Goal: Task Accomplishment & Management: Manage account settings

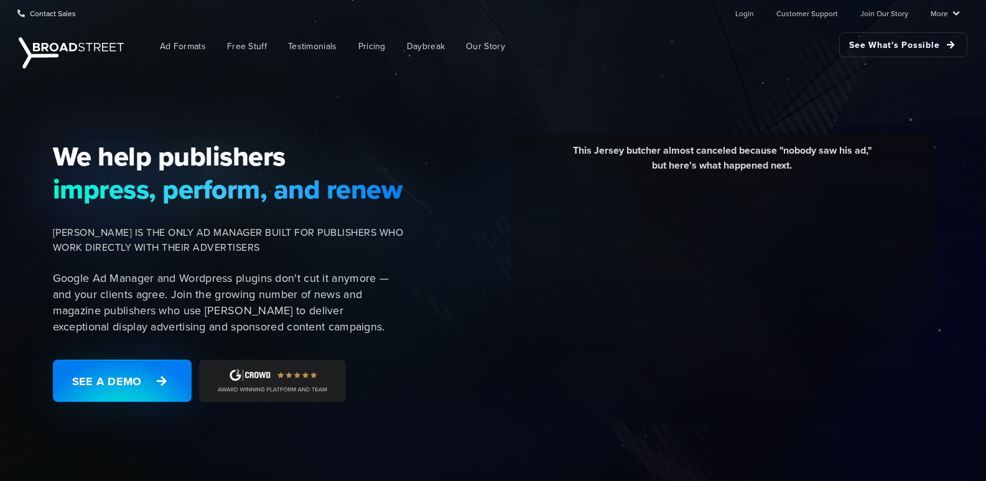
click at [737, 18] on ul "Login Customer Support Join Our Story More Resources Blog Partners Case Studies…" at bounding box center [837, 13] width 244 height 25
click at [742, 13] on link "Login" at bounding box center [744, 13] width 19 height 25
click at [744, 16] on link "Login" at bounding box center [744, 13] width 19 height 25
